Goal: Communication & Community: Answer question/provide support

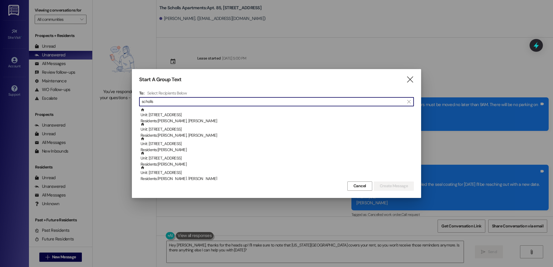
scroll to position [232, 0]
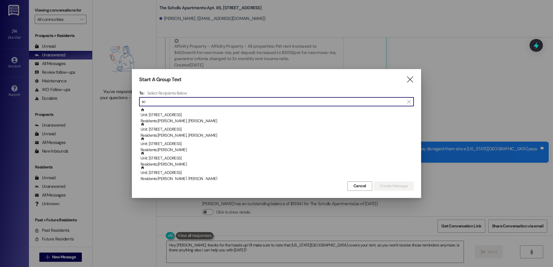
type input "s"
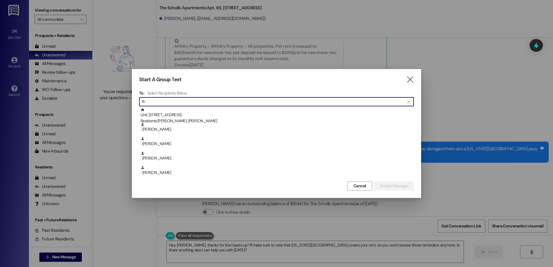
type input "t"
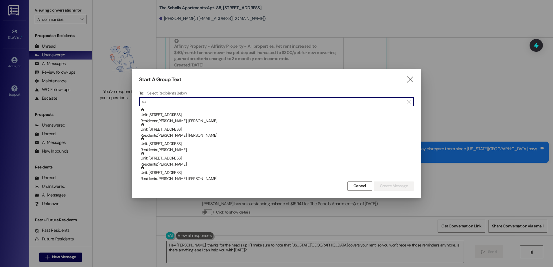
type input "s"
click at [411, 80] on icon "" at bounding box center [410, 80] width 8 height 6
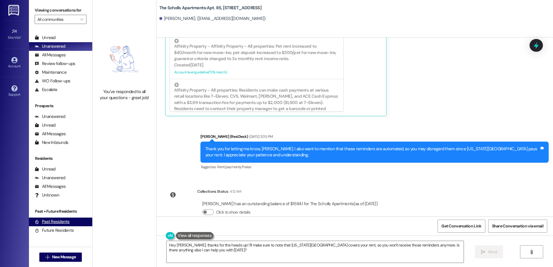
scroll to position [0, 0]
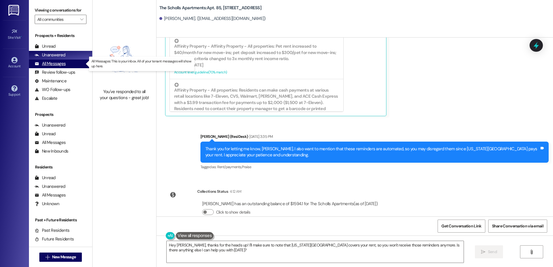
click at [47, 65] on div "All Messages" at bounding box center [50, 64] width 31 height 6
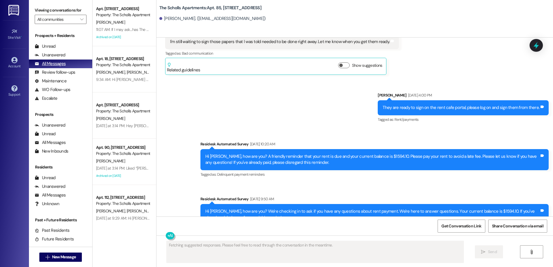
scroll to position [1281, 0]
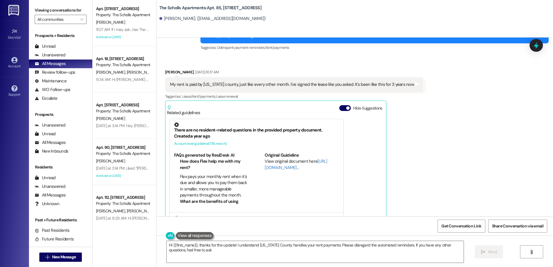
type textarea "Hi {{first_name}}, thanks for the update! I understand Washington County handle…"
click at [56, 257] on span "New Message" at bounding box center [64, 257] width 24 height 6
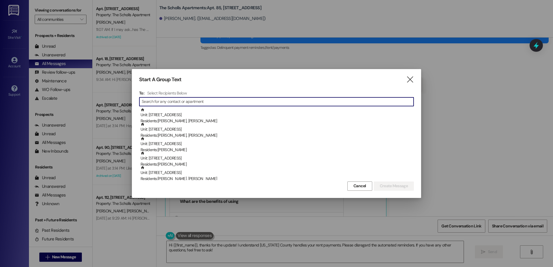
click at [151, 102] on input at bounding box center [278, 102] width 272 height 8
type input "s"
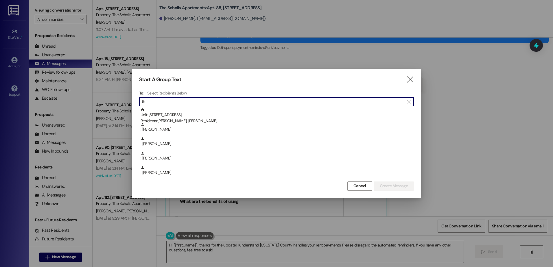
type input "t"
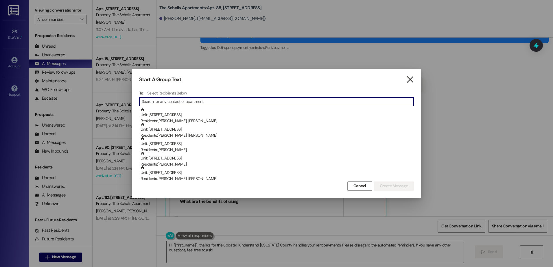
click at [407, 81] on icon "" at bounding box center [410, 80] width 8 height 6
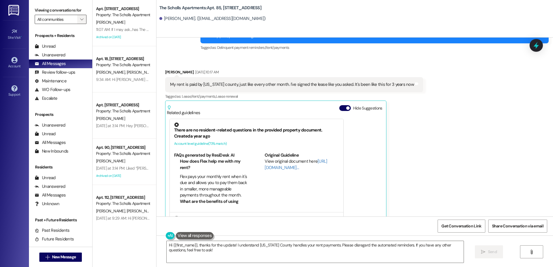
click at [80, 21] on icon "" at bounding box center [81, 19] width 3 height 5
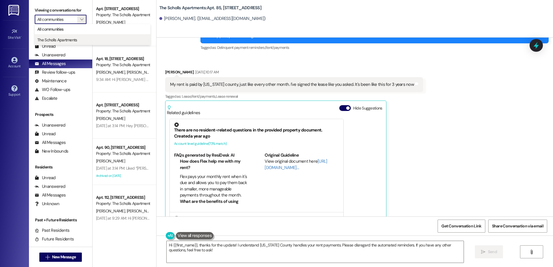
click at [47, 41] on span "The Scholls Apartments" at bounding box center [57, 40] width 40 height 6
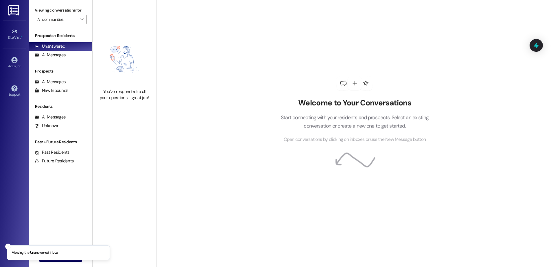
type input "The Scholls Apartments"
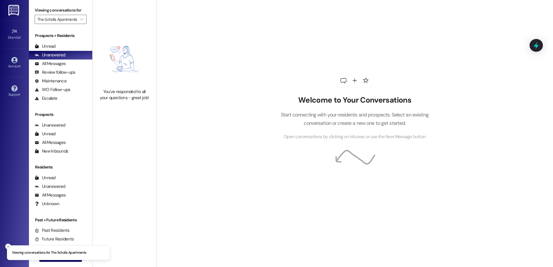
click at [7, 247] on icon "Close toast" at bounding box center [7, 246] width 3 height 3
click at [52, 259] on span "New Message" at bounding box center [64, 257] width 24 height 6
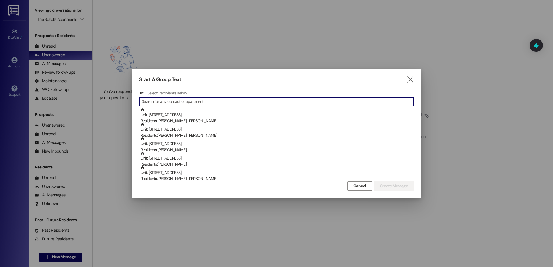
click at [152, 104] on input at bounding box center [278, 102] width 272 height 8
type input "s"
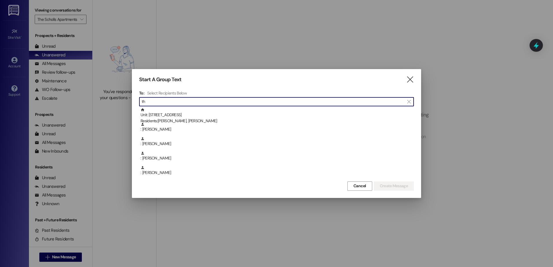
type input "t"
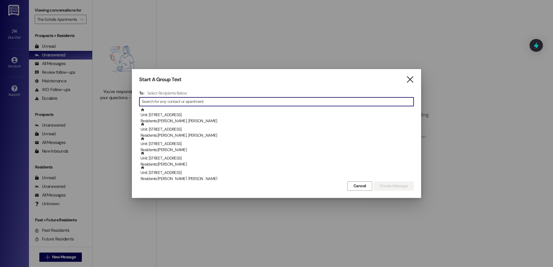
click at [413, 81] on icon "" at bounding box center [410, 80] width 8 height 6
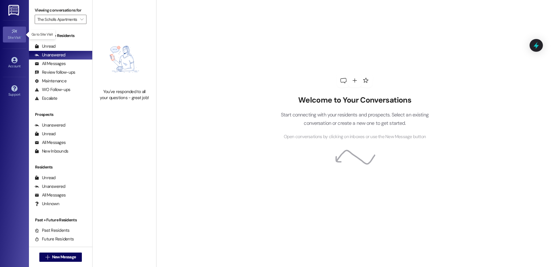
click at [20, 39] on div "Site Visit •" at bounding box center [14, 38] width 29 height 6
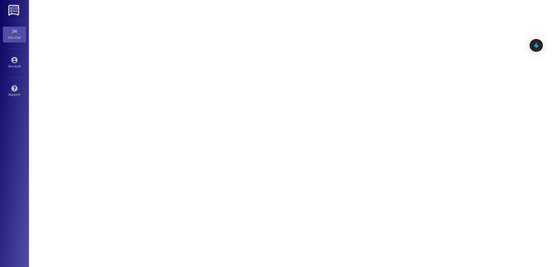
click at [11, 10] on img at bounding box center [14, 10] width 12 height 11
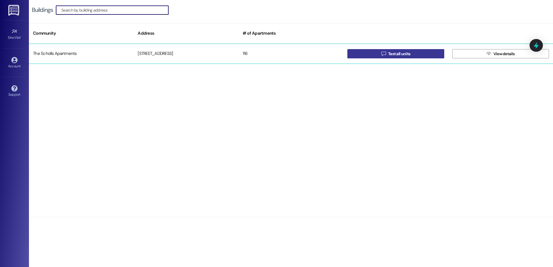
click at [382, 56] on span " Text all units" at bounding box center [396, 53] width 31 height 9
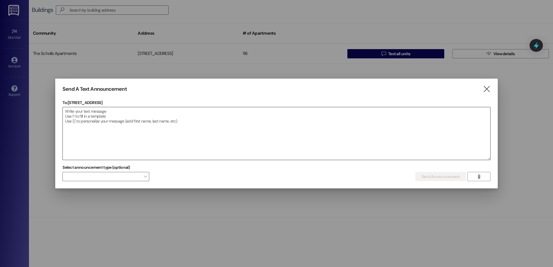
click at [86, 111] on textarea at bounding box center [277, 133] width 428 height 53
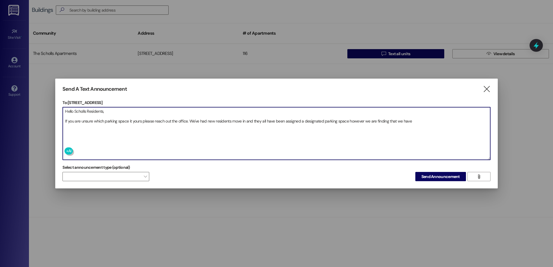
click at [411, 122] on textarea "Hello Scholls Residents, If you are unsure which parking space it yours please …" at bounding box center [277, 133] width 428 height 53
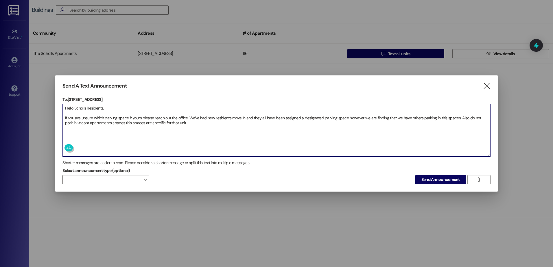
type textarea "Hello Scholls Residents, If you are unsure which parking space it yours please …"
drag, startPoint x: 65, startPoint y: 109, endPoint x: 184, endPoint y: 126, distance: 120.1
click at [184, 126] on textarea "Hello Scholls Residents, If you are unsure which parking space it yours please …" at bounding box center [277, 130] width 428 height 53
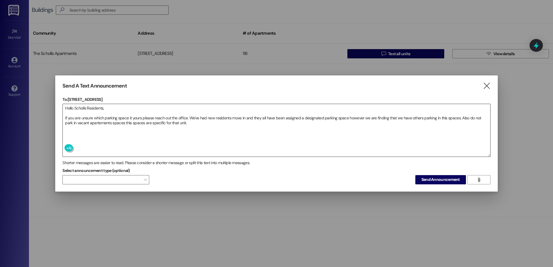
drag, startPoint x: 106, startPoint y: 125, endPoint x: 90, endPoint y: 118, distance: 18.1
click at [106, 125] on textarea "Hello Scholls Residents, If you are unsure which parking space it yours please …" at bounding box center [277, 130] width 428 height 53
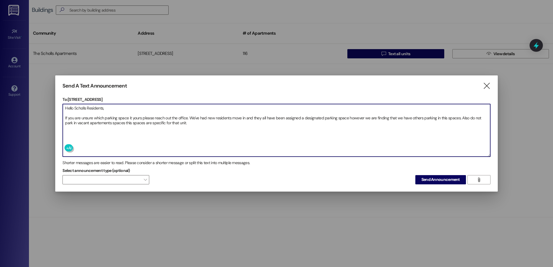
drag, startPoint x: 64, startPoint y: 108, endPoint x: 178, endPoint y: 133, distance: 116.3
click at [178, 133] on textarea "Hello Scholls Residents, If you are unsure which parking space it yours please …" at bounding box center [277, 130] width 428 height 53
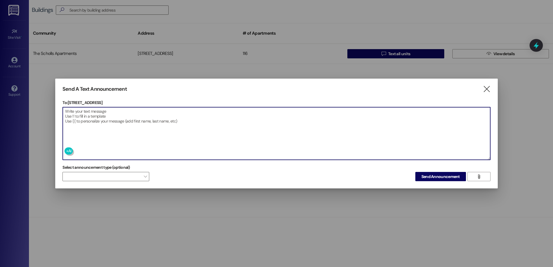
paste textarea "Dear Scholls Residents, We hope this message finds you well! As we embrace our …"
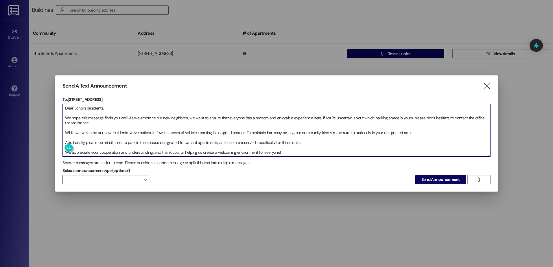
click at [64, 132] on textarea "Dear Scholls Residents, We hope this message finds you well! As we embrace our …" at bounding box center [277, 130] width 428 height 53
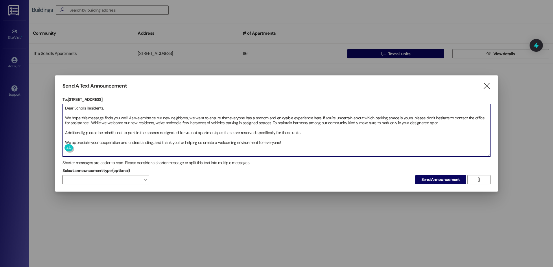
click at [64, 133] on textarea "Dear Scholls Residents, We hope this message finds you well! As we embrace our …" at bounding box center [277, 130] width 428 height 53
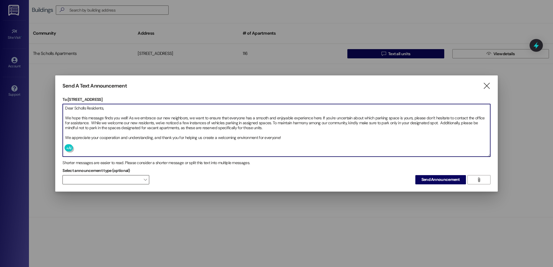
type textarea "Dear Scholls Residents, We hope this message finds you well! As we embrace our …"
click at [144, 179] on span "" at bounding box center [145, 179] width 3 height 9
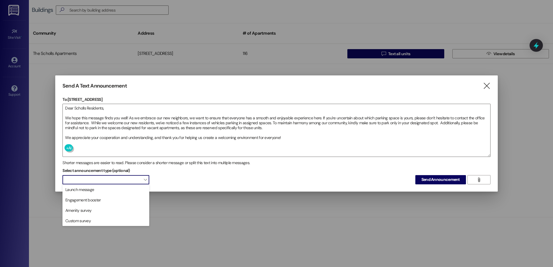
click at [144, 179] on span "" at bounding box center [145, 179] width 3 height 9
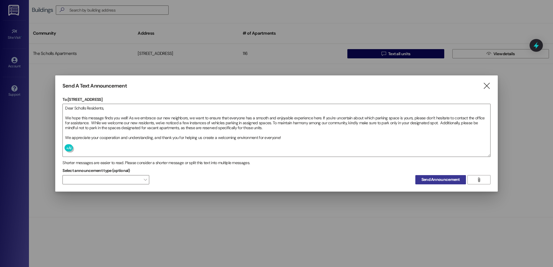
click at [427, 181] on span "Send Announcement" at bounding box center [441, 180] width 38 height 6
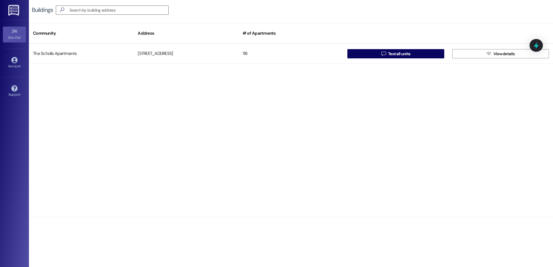
click at [19, 35] on div "Site Visit •" at bounding box center [14, 38] width 29 height 6
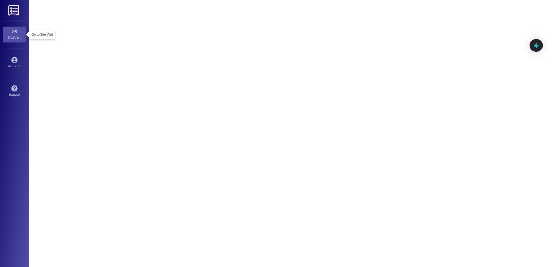
click at [13, 38] on div "Site Visit •" at bounding box center [14, 38] width 29 height 6
click at [12, 11] on img at bounding box center [14, 10] width 12 height 11
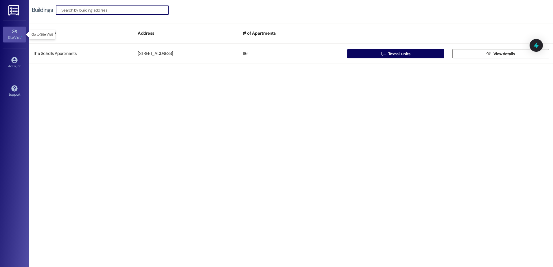
click at [10, 36] on div "Site Visit •" at bounding box center [14, 38] width 29 height 6
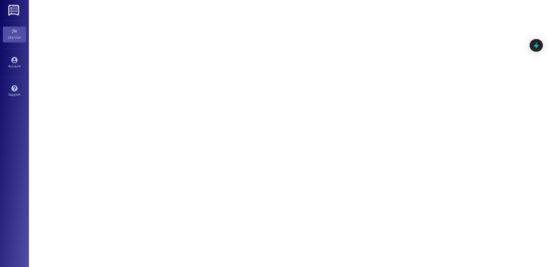
click at [12, 35] on div "Site Visit •" at bounding box center [14, 38] width 29 height 6
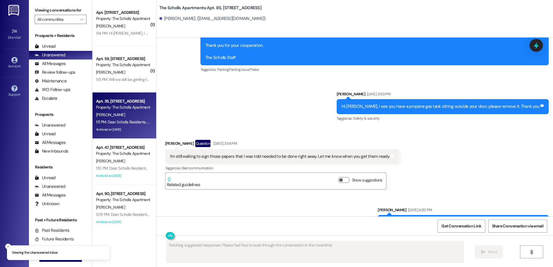
scroll to position [1281, 0]
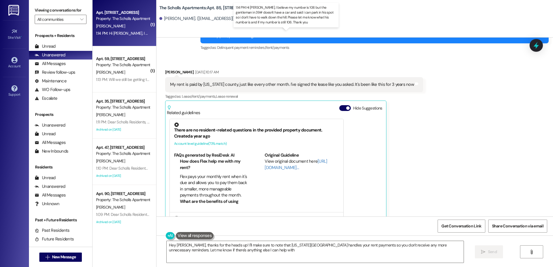
type textarea "Hey [PERSON_NAME], thanks for the heads up! I'll make sure to note that [US_STA…"
click at [108, 31] on div "1:14 PM: Hi [PERSON_NAME], I believe my number is 106 but the gentleman in 39# …" at bounding box center [301, 33] width 411 height 5
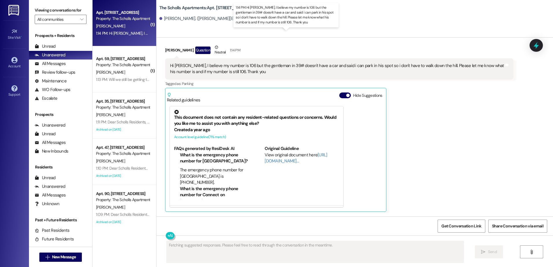
scroll to position [1238, 0]
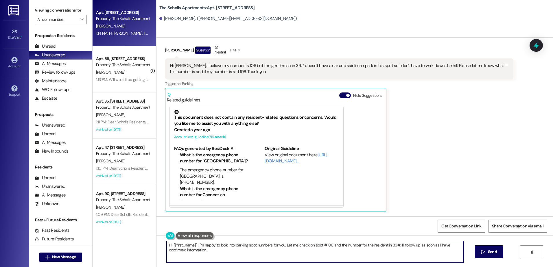
click at [172, 252] on textarea "Hi {{first_name}}! I'm happy to look into parking spot numbers for you. Let me …" at bounding box center [315, 252] width 297 height 22
drag, startPoint x: 165, startPoint y: 246, endPoint x: 216, endPoint y: 259, distance: 53.1
click at [216, 259] on textarea "Hi {{first_name}}! I'm happy to look into parking spot numbers for you. Let me …" at bounding box center [315, 252] width 297 height 22
click at [426, 247] on textarea "Hi [PERSON_NAME], you spot is 106 thank you for letting me know if the resident…" at bounding box center [315, 252] width 297 height 22
click at [273, 252] on textarea "Hi [PERSON_NAME], you spot is 106 thank you for letting me know if the resident…" at bounding box center [315, 252] width 297 height 22
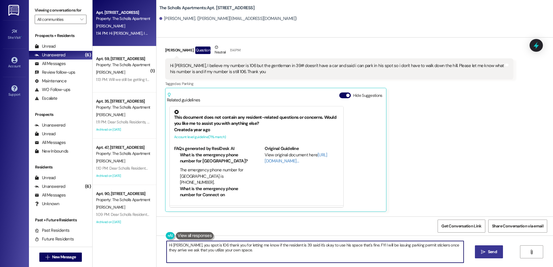
type textarea "Hi [PERSON_NAME], you spot is 106 thank you for letting me know if the resident…"
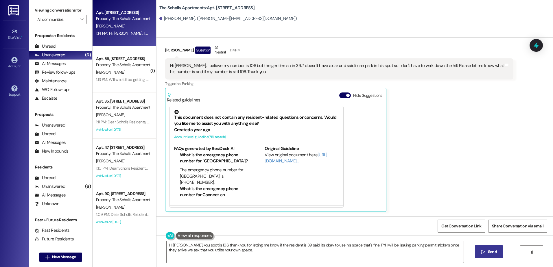
click at [482, 252] on icon "" at bounding box center [483, 252] width 4 height 5
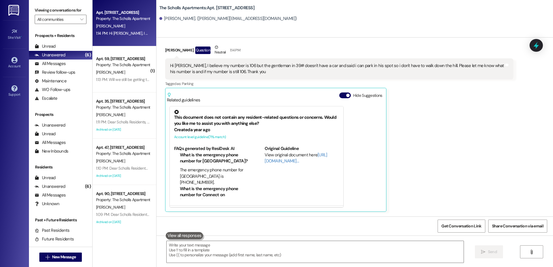
scroll to position [1281, 0]
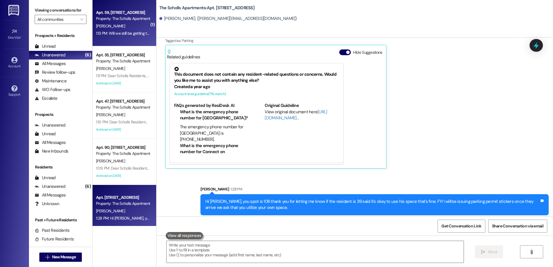
click at [116, 34] on div "1:13 PM: Will we still be getting the parking passes you mentioned a little whi…" at bounding box center [164, 33] width 137 height 5
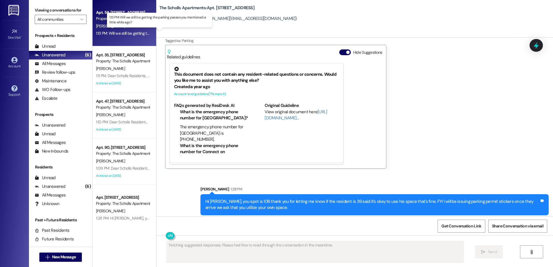
scroll to position [730, 0]
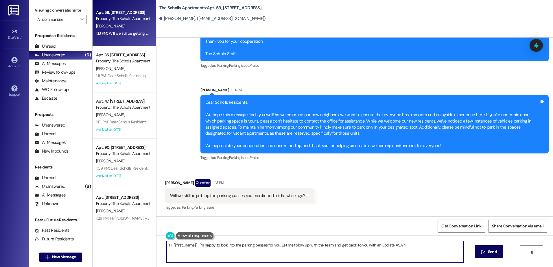
drag, startPoint x: 407, startPoint y: 245, endPoint x: 164, endPoint y: 245, distance: 243.1
click at [167, 245] on textarea "Hi {{first_name}}! I'm happy to look into the parking passes for you. Let me fo…" at bounding box center [315, 252] width 297 height 22
type textarea "Hi Dallas, Yes they will be issued once they arrive."
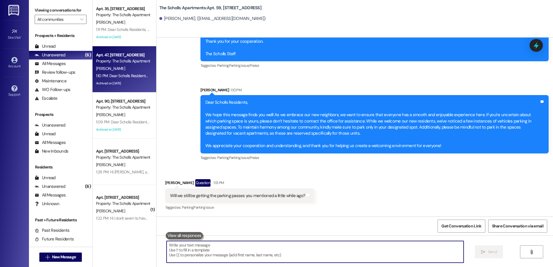
click at [116, 69] on div "[PERSON_NAME]" at bounding box center [123, 68] width 55 height 7
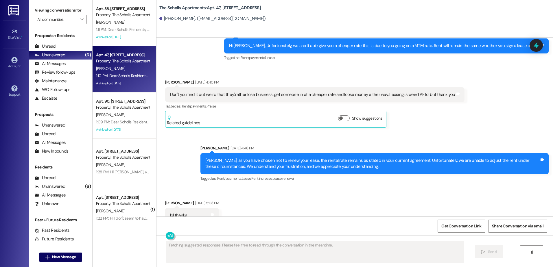
scroll to position [1787, 0]
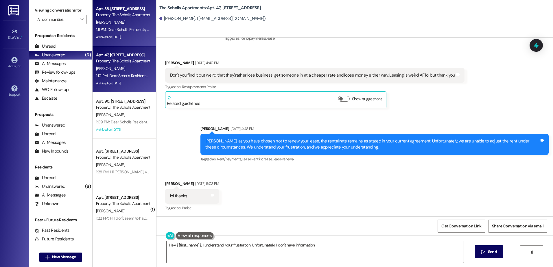
type textarea "Hey {{first_name}}, I understand your frustration. Unfortunately, I don't have …"
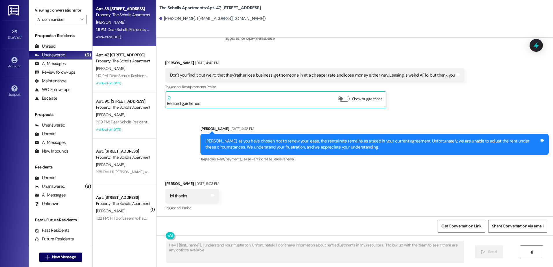
type textarea "Hey {{first_name}}, I understand your frustration. Unfortunately, I don't have …"
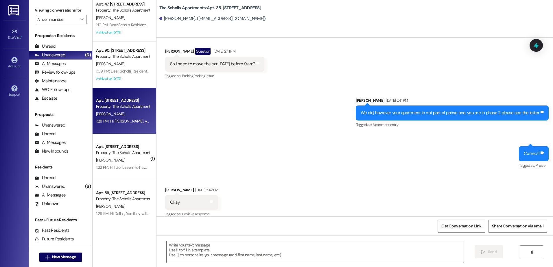
scroll to position [52, 0]
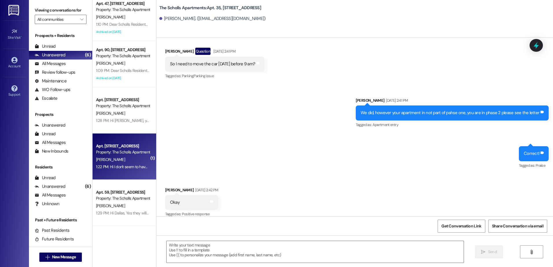
click at [119, 150] on div "Property: The Scholls Apartments" at bounding box center [123, 152] width 54 height 6
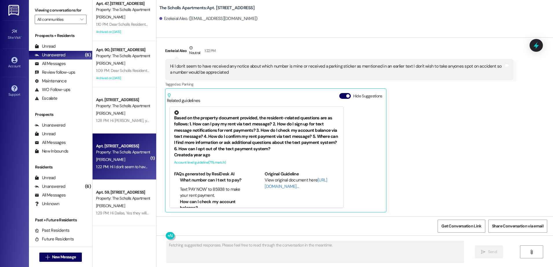
scroll to position [1012, 0]
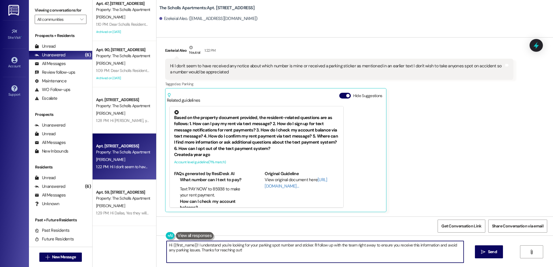
drag, startPoint x: 164, startPoint y: 247, endPoint x: 256, endPoint y: 259, distance: 92.8
click at [256, 259] on textarea "Hi {{first_name}}! I understand you're looking for your parking spot number and…" at bounding box center [315, 252] width 297 height 22
drag, startPoint x: 192, startPoint y: 257, endPoint x: 192, endPoint y: 253, distance: 4.1
click at [192, 257] on textarea "Hi Ezekeial, You space number is 88 parking permits sticker are on the way once…" at bounding box center [315, 252] width 297 height 22
click at [374, 249] on textarea "Hi Ezekeial, Your space number is 88 parking permits sticker are on the way onc…" at bounding box center [315, 252] width 297 height 22
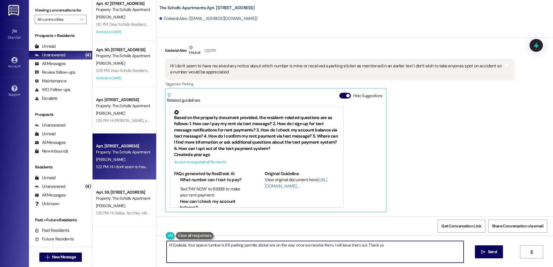
type textarea "Hi Ezekeial, Your space number is 88 parking permits sticker are on the way onc…"
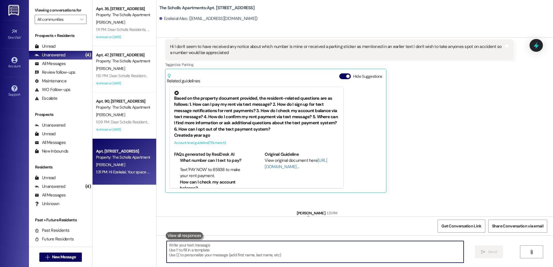
scroll to position [1053, 0]
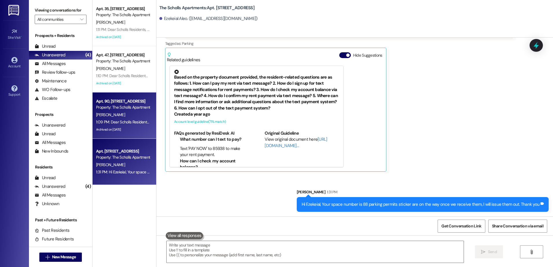
click at [117, 114] on div "[PERSON_NAME]" at bounding box center [123, 114] width 55 height 7
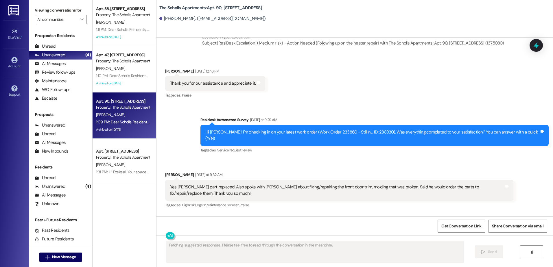
scroll to position [1879, 0]
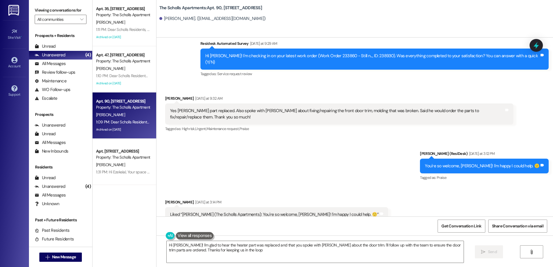
type textarea "Hi [PERSON_NAME]! I'm glad to hear the heater part was replaced and that you sp…"
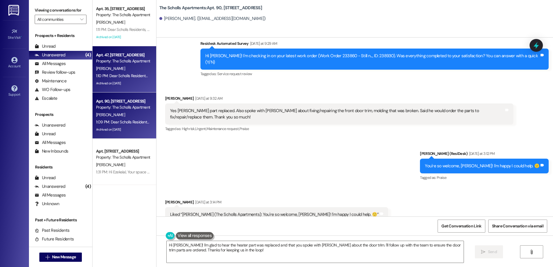
click at [112, 82] on div "Archived on [DATE]" at bounding box center [123, 83] width 55 height 7
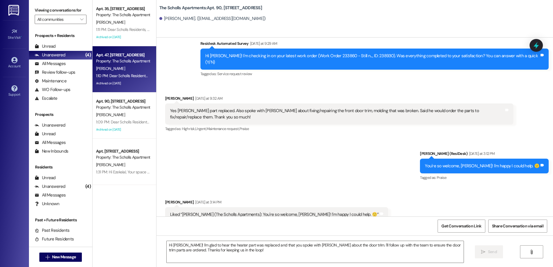
type textarea "Fetching suggested responses. Please feel free to read through the conversation…"
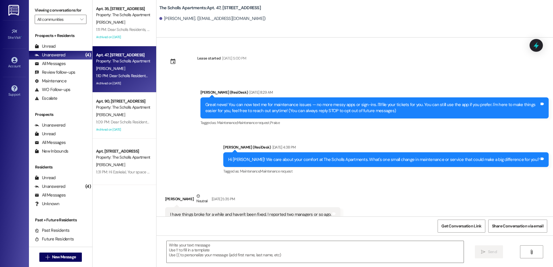
type textarea "Fetching suggested responses. Please feel free to read through the conversation…"
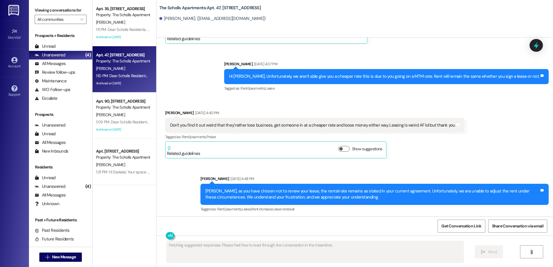
scroll to position [1787, 0]
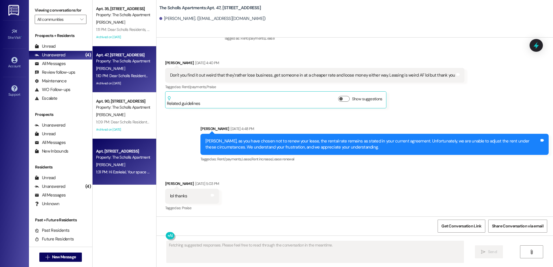
click at [118, 155] on div "Property: The Scholls Apartments" at bounding box center [123, 158] width 54 height 6
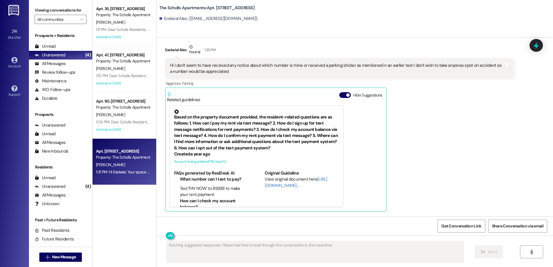
scroll to position [1012, 0]
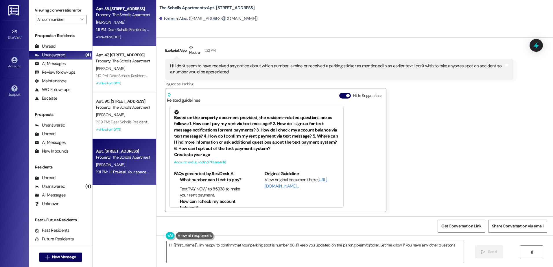
type textarea "Hi {{first_name}}, I'm happy to confirm that your parking spot is number 88. I'…"
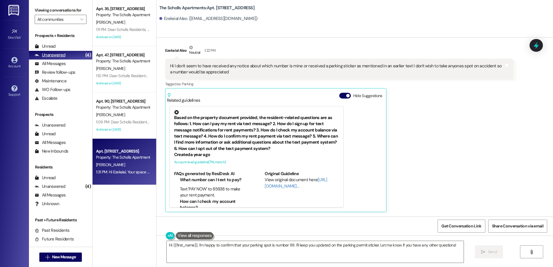
click at [50, 55] on div "Unanswered" at bounding box center [50, 55] width 31 height 6
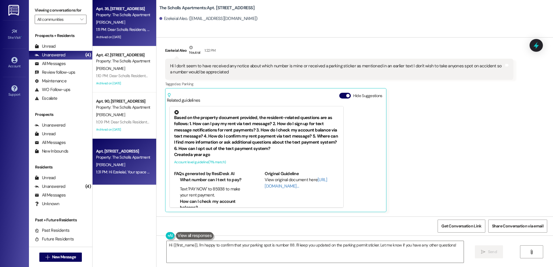
click at [130, 21] on div "[PERSON_NAME]" at bounding box center [123, 22] width 55 height 7
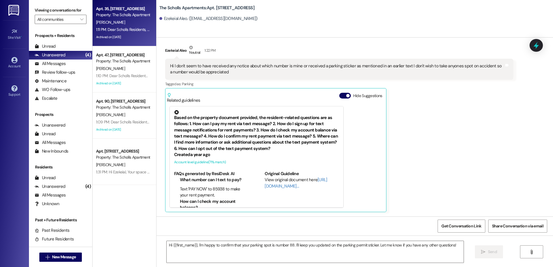
type textarea "Fetching suggested responses. Please feel free to read through the conversation…"
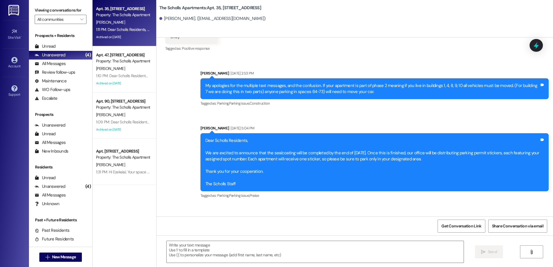
scroll to position [2527, 0]
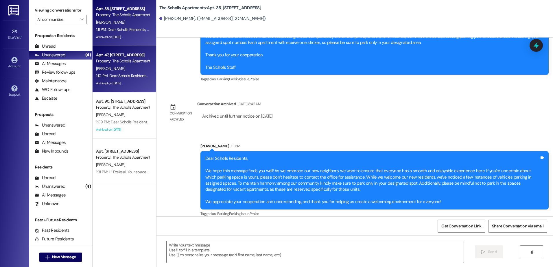
click at [111, 71] on div "[PERSON_NAME]" at bounding box center [123, 68] width 55 height 7
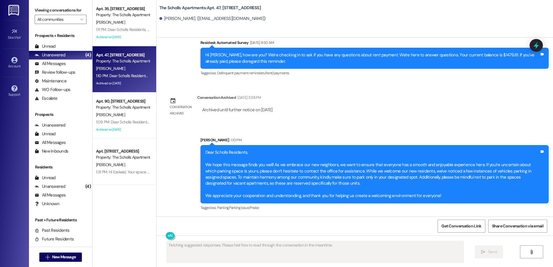
scroll to position [2033, 0]
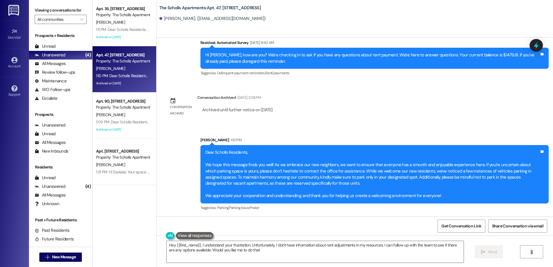
type textarea "Hey {{first_name}}, I understand your frustration. Unfortunately, I don't have …"
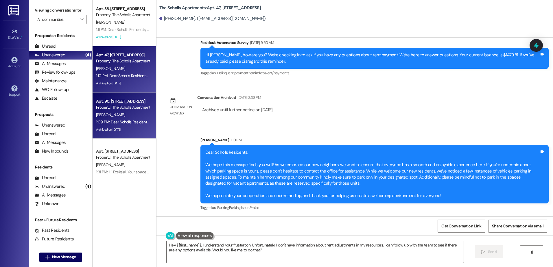
click at [125, 111] on div "[PERSON_NAME]" at bounding box center [123, 114] width 55 height 7
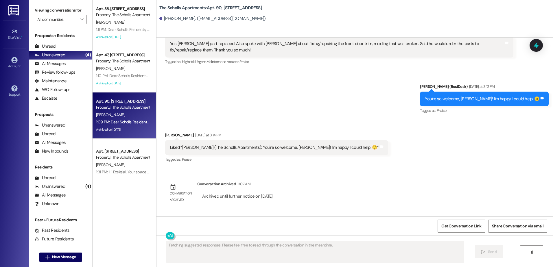
scroll to position [2015, 0]
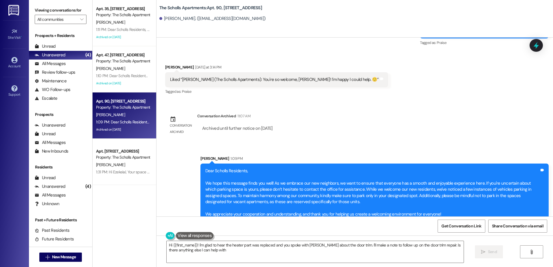
type textarea "Hi {{first_name}}! I'm glad to hear the heater part was replaced and you spoke …"
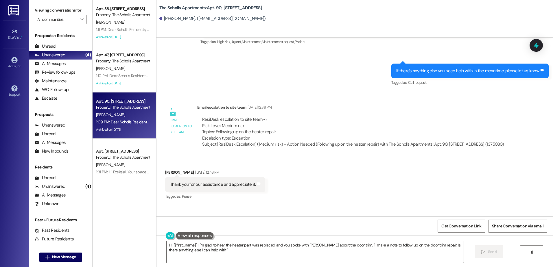
scroll to position [1696, 0]
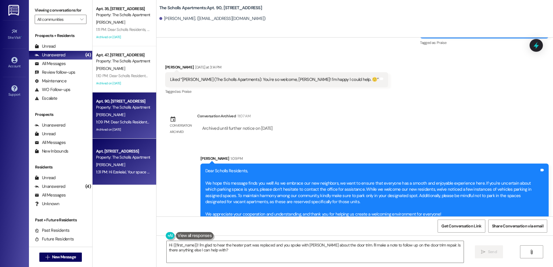
click at [121, 159] on div "Property: The Scholls Apartments" at bounding box center [123, 158] width 54 height 6
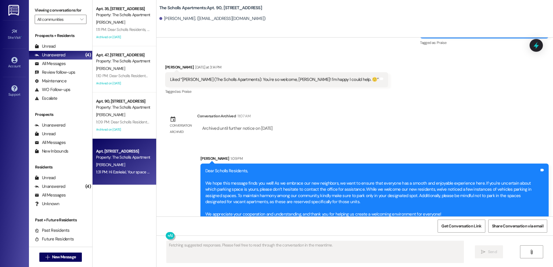
scroll to position [1062, 0]
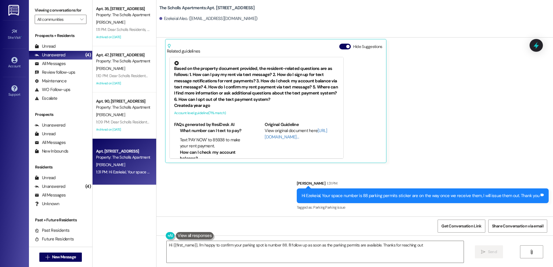
type textarea "Hi {{first_name}}, I'm happy to confirm your parking spot is number 88. I'll fo…"
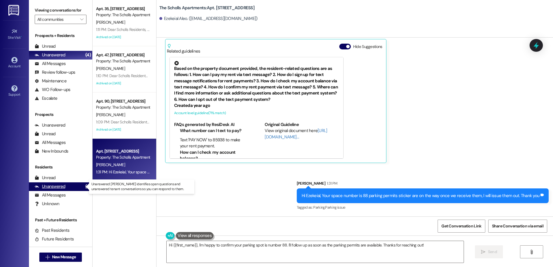
click at [68, 187] on div "Unanswered (4)" at bounding box center [60, 187] width 63 height 9
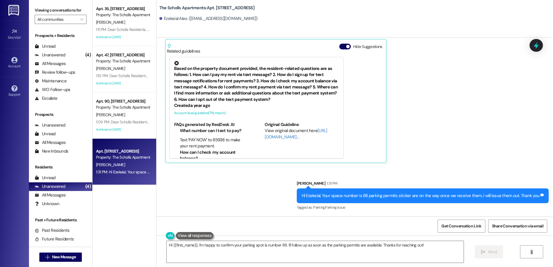
scroll to position [1033, 0]
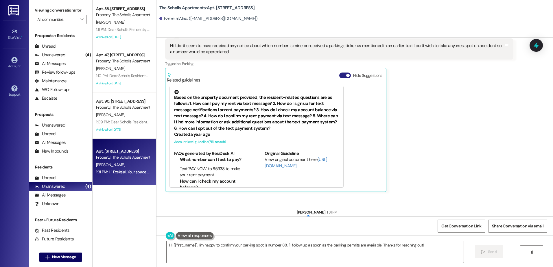
click at [339, 77] on button "Hide Suggestions" at bounding box center [345, 76] width 12 height 6
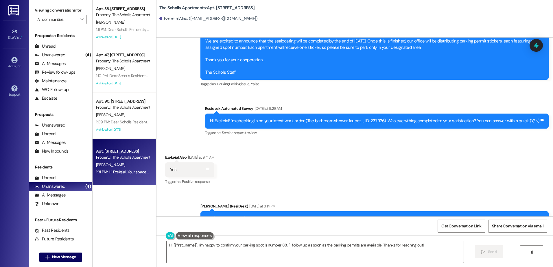
scroll to position [694, 0]
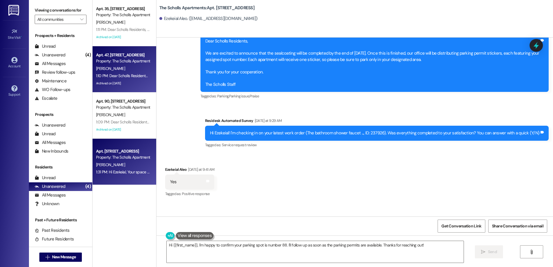
click at [104, 62] on div "Property: The Scholls Apartments" at bounding box center [123, 61] width 54 height 6
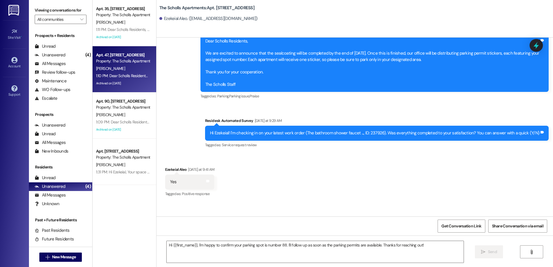
type textarea "Fetching suggested responses. Please feel free to read through the conversation…"
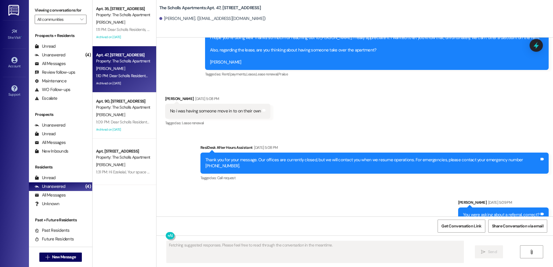
scroll to position [1787, 0]
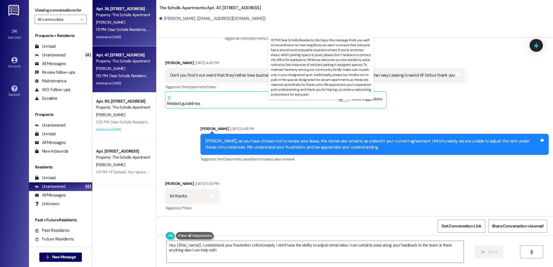
type textarea "Hey {{first_name}}, I understand your frustration. Unfortunately, I don't have …"
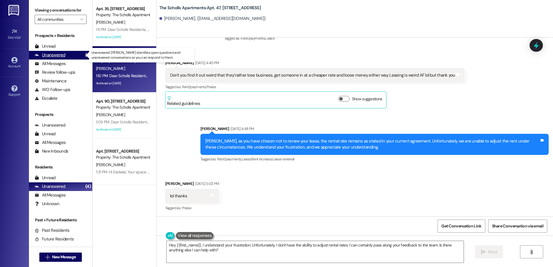
click at [65, 54] on div "Unanswered (4)" at bounding box center [60, 55] width 63 height 9
click at [49, 54] on div "Unanswered" at bounding box center [50, 55] width 31 height 6
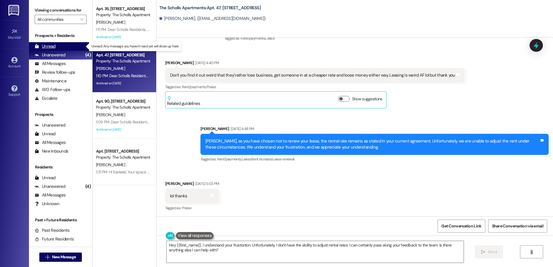
click at [48, 44] on div "Unread" at bounding box center [45, 46] width 21 height 6
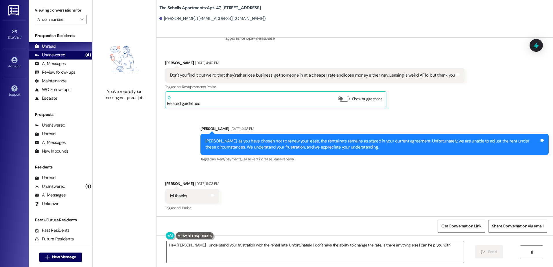
type textarea "Hey [PERSON_NAME], I understand your frustration with the rental rate. Unfortun…"
click at [49, 56] on div "Unanswered" at bounding box center [50, 55] width 31 height 6
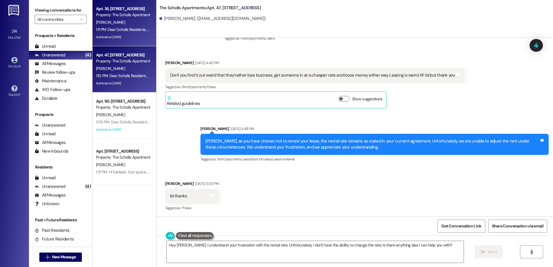
click at [105, 34] on div "Archived on [DATE]" at bounding box center [123, 37] width 55 height 7
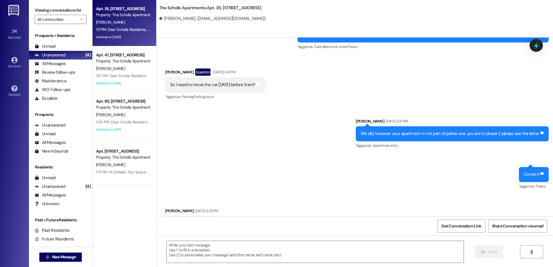
scroll to position [2244, 0]
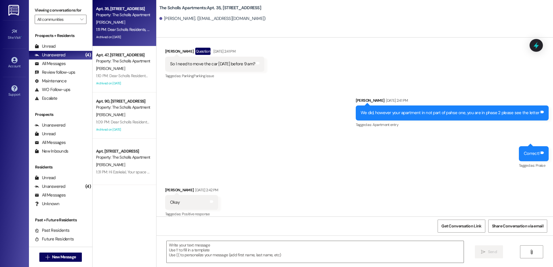
drag, startPoint x: 105, startPoint y: 33, endPoint x: 298, endPoint y: 110, distance: 207.0
click at [298, 110] on div "Sent via SMS [PERSON_NAME] [DATE] 2:41 PM We did, however your apartment in not…" at bounding box center [355, 130] width 397 height 90
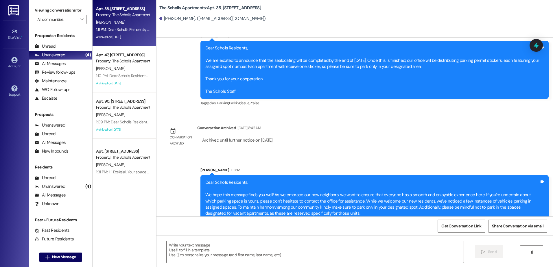
scroll to position [2527, 0]
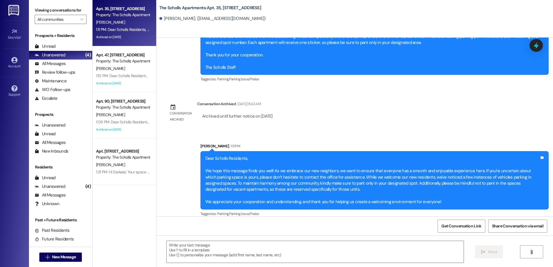
drag, startPoint x: 224, startPoint y: 171, endPoint x: 182, endPoint y: 155, distance: 44.7
click at [182, 155] on div "Announcement, sent via SMS [PERSON_NAME] 1:11 PM Dear Scholls Residents, We hop…" at bounding box center [355, 176] width 397 height 92
drag, startPoint x: 54, startPoint y: 55, endPoint x: 49, endPoint y: 55, distance: 5.0
click at [49, 55] on div "Unanswered" at bounding box center [50, 55] width 31 height 6
click at [80, 19] on icon "" at bounding box center [81, 19] width 3 height 5
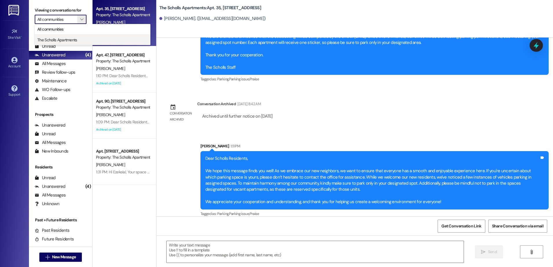
click at [55, 40] on span "The Scholls Apartments" at bounding box center [57, 40] width 40 height 6
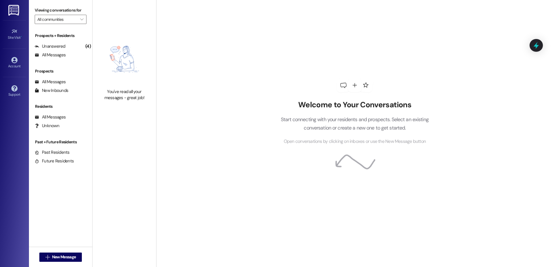
type input "The Scholls Apartments"
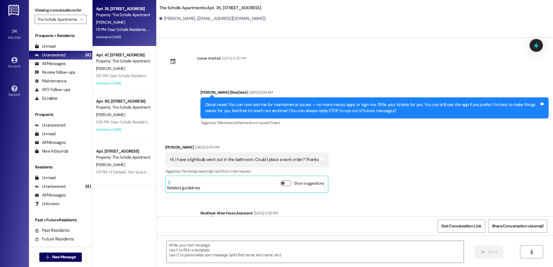
type textarea "Fetching suggested responses. Please feel free to read through the conversation…"
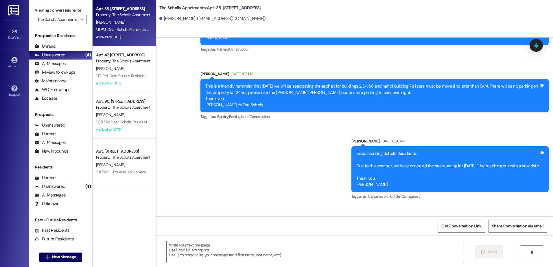
scroll to position [2244, 0]
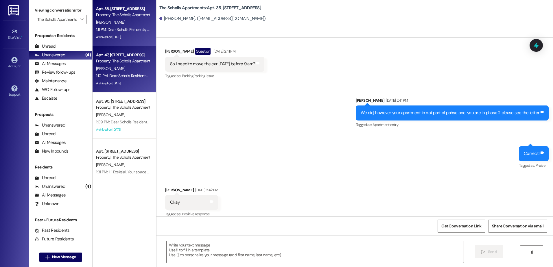
click at [106, 58] on div "Property: The Scholls Apartments" at bounding box center [123, 61] width 54 height 6
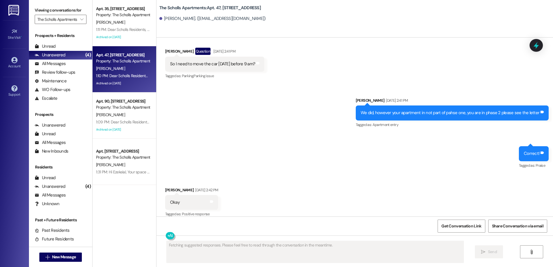
scroll to position [2033, 0]
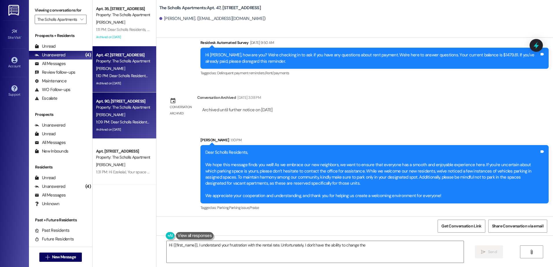
type textarea "Hi {{first_name}}, I understand your frustration with the rental rate. Unfortun…"
click at [112, 115] on span "[PERSON_NAME]" at bounding box center [110, 114] width 29 height 5
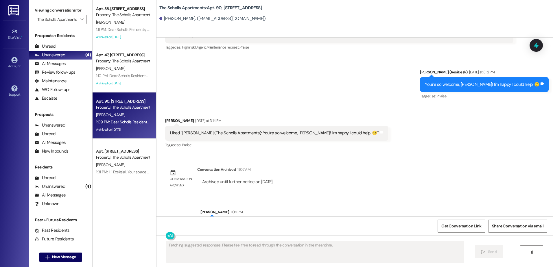
scroll to position [1879, 0]
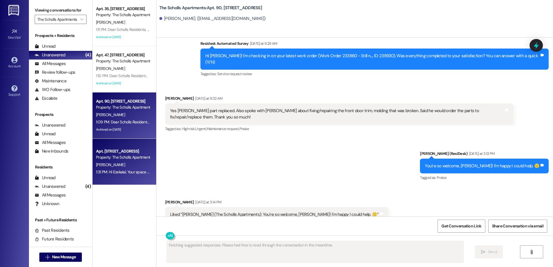
click at [118, 168] on div "[PERSON_NAME]" at bounding box center [123, 164] width 55 height 7
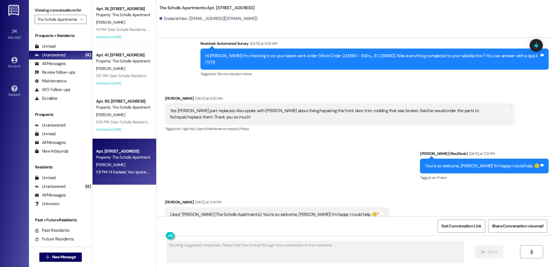
scroll to position [1062, 0]
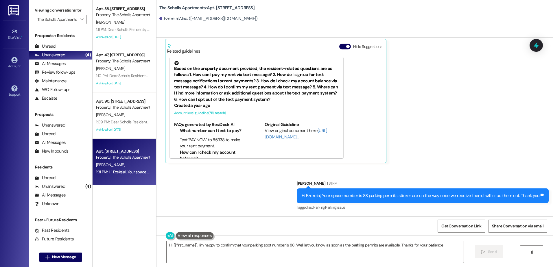
type textarea "Hi {{first_name}}, I'm happy to confirm that your parking spot number is 88. We…"
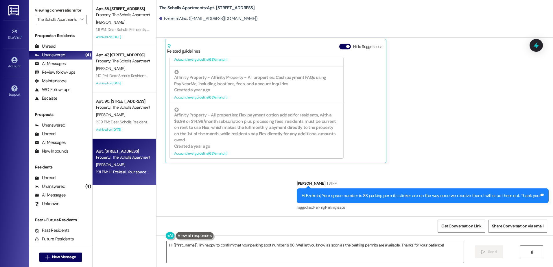
scroll to position [424, 0]
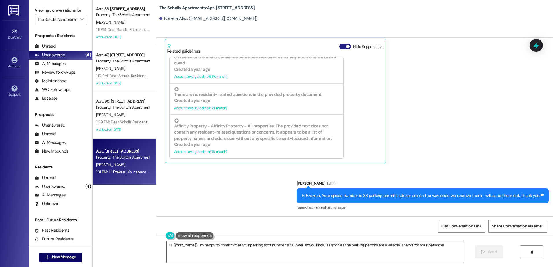
click at [341, 47] on button "Hide Suggestions" at bounding box center [345, 47] width 12 height 6
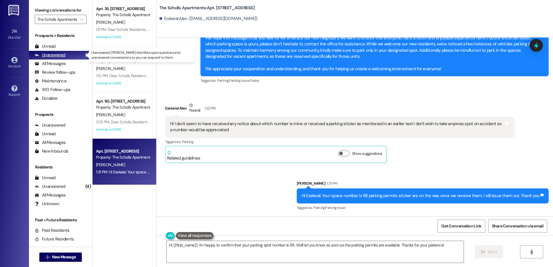
click at [84, 55] on div "(4)" at bounding box center [88, 55] width 8 height 9
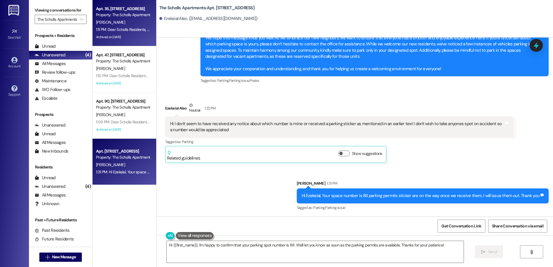
click at [111, 34] on div "Archived on [DATE]" at bounding box center [123, 37] width 55 height 7
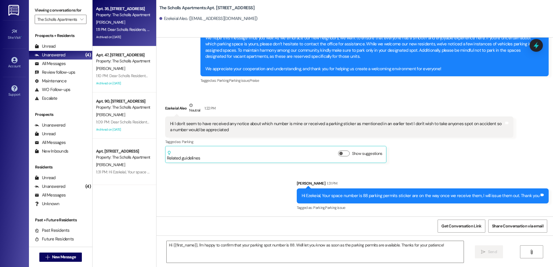
type textarea "Fetching suggested responses. Please feel free to read through the conversation…"
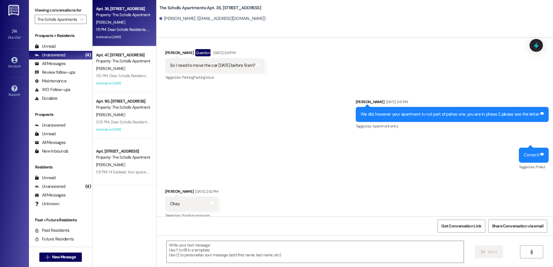
scroll to position [2244, 0]
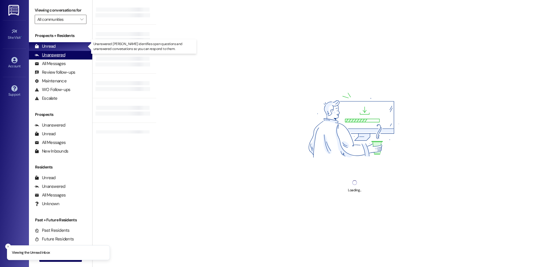
type input "The Scholls Apartments"
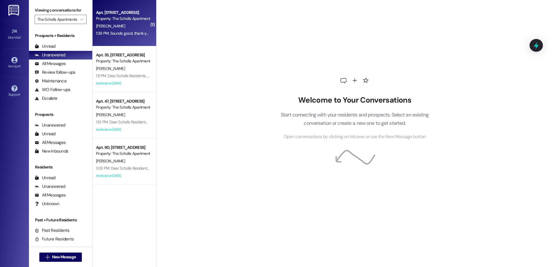
click at [97, 32] on div "1:39 PM: Sounds good, thank you! 1:39 PM: Sounds good, thank you!" at bounding box center [124, 33] width 56 height 5
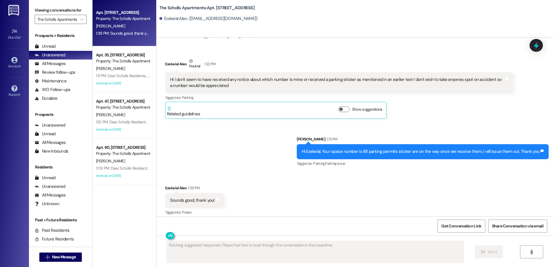
scroll to position [1003, 0]
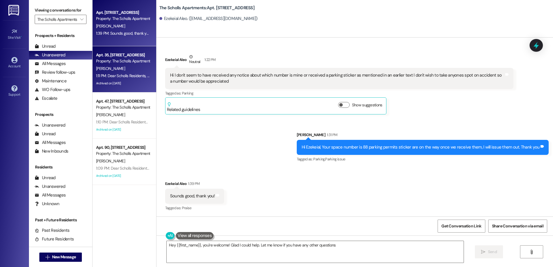
type textarea "Hey {{first_name}}, you're welcome! Glad I could help. Let me know if you have …"
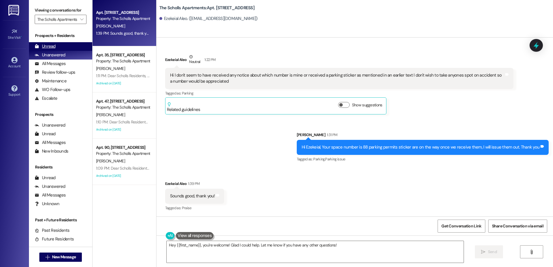
click at [48, 46] on div "Unread" at bounding box center [45, 46] width 21 height 6
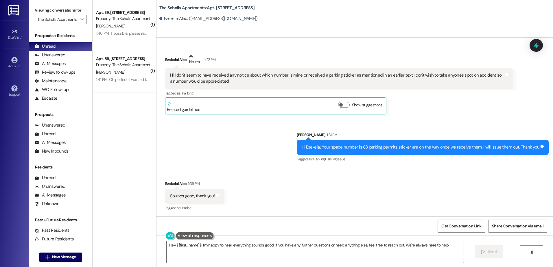
type textarea "Hey {{first_name}}! I'm happy to hear everything sounds good. If you have any f…"
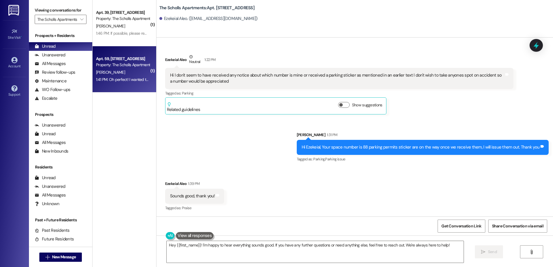
click at [114, 74] on div "[PERSON_NAME]" at bounding box center [123, 72] width 55 height 7
type textarea "Fetching suggested responses. Please feel free to read through the conversation…"
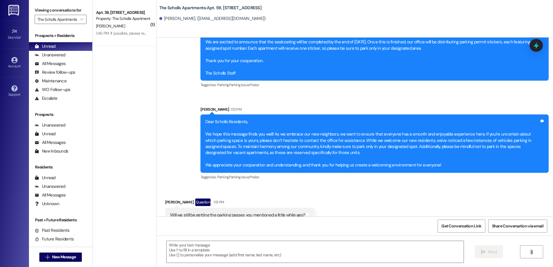
scroll to position [820, 0]
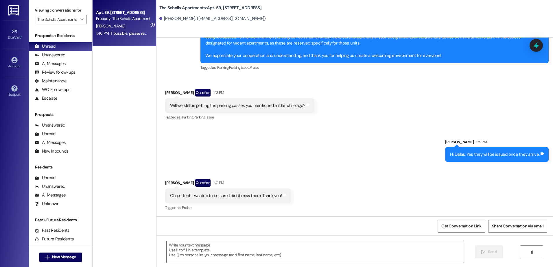
click at [118, 27] on div "W. Perkins" at bounding box center [123, 26] width 55 height 7
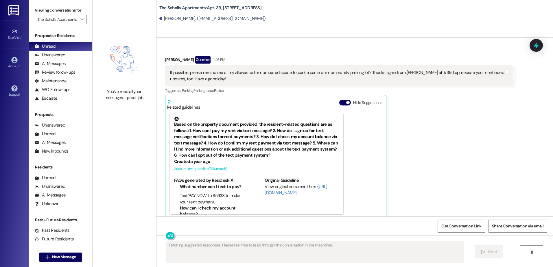
scroll to position [1169, 0]
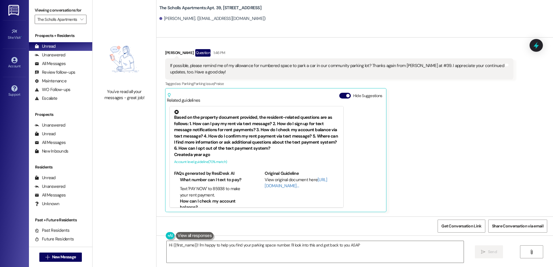
type textarea "Hi {{first_name}}! I'm happy to help you find your parking space number. I'll l…"
